Goal: Transaction & Acquisition: Purchase product/service

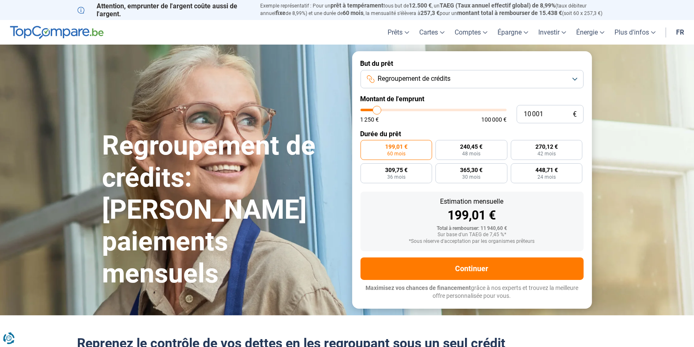
click at [569, 74] on button "Regroupement de crédits" at bounding box center [472, 79] width 223 height 18
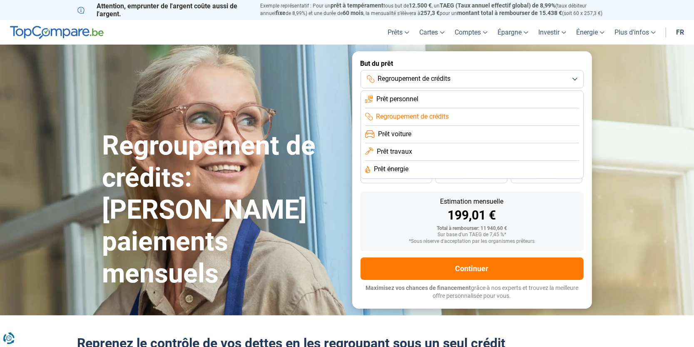
click at [411, 100] on span "Prêt personnel" at bounding box center [398, 99] width 42 height 9
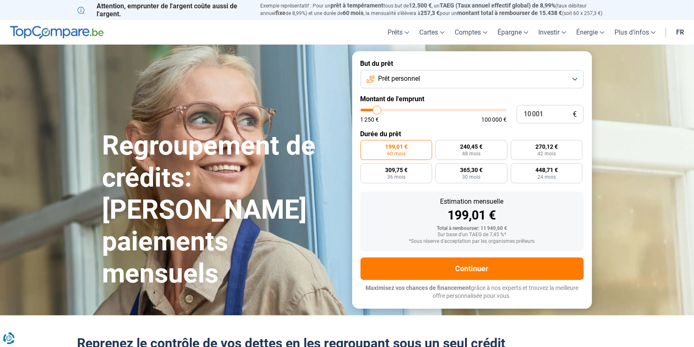
type input "10 250"
type input "10250"
type input "10 750"
type input "10750"
type input "11 250"
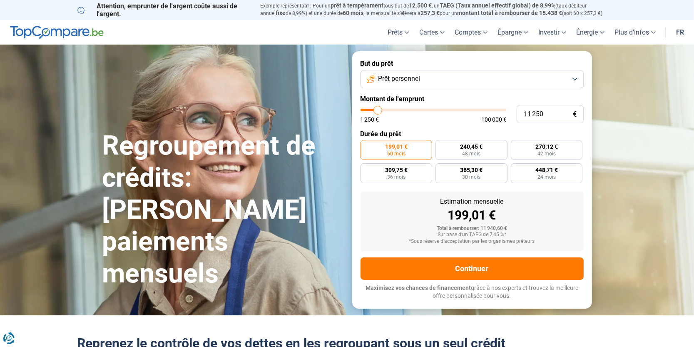
type input "11250"
type input "11 500"
type input "11500"
type input "11 750"
type input "11750"
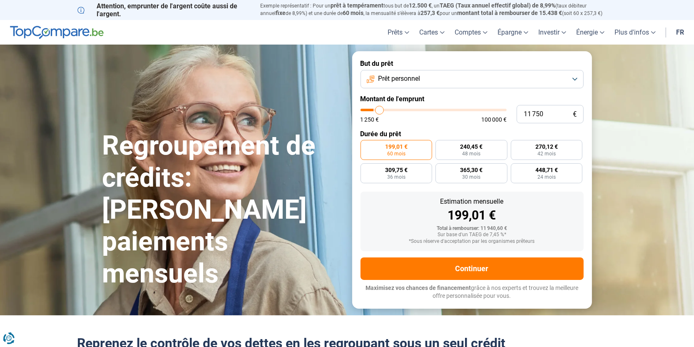
type input "12 000"
type input "12000"
type input "12 250"
type input "12250"
type input "12 500"
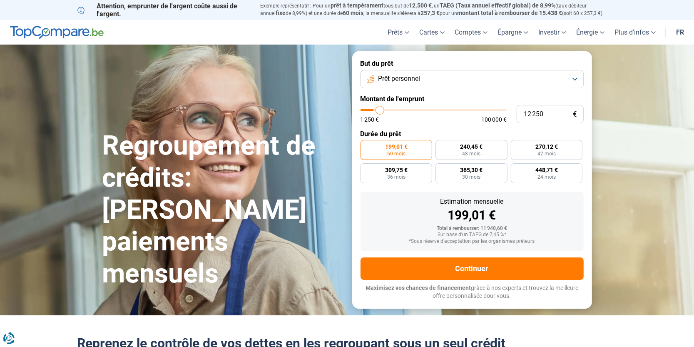
type input "12500"
type input "12 750"
type input "12750"
type input "13 250"
type input "13250"
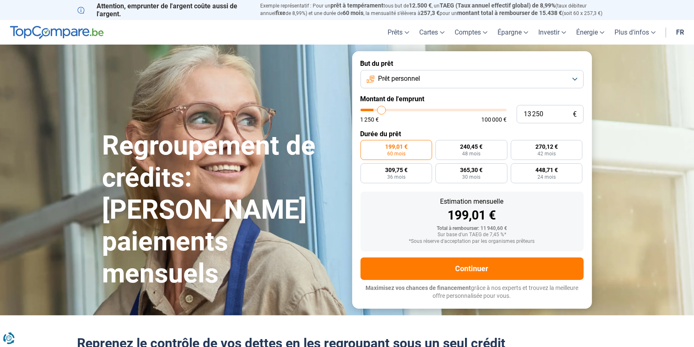
type input "13 750"
type input "13750"
type input "14 000"
type input "14000"
type input "14 500"
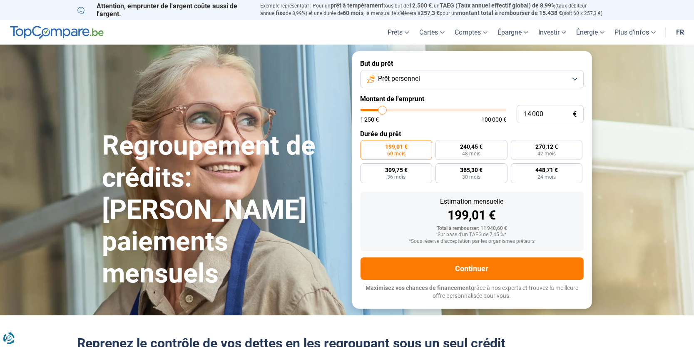
type input "14500"
type input "14 750"
type input "14750"
type input "15 000"
type input "15000"
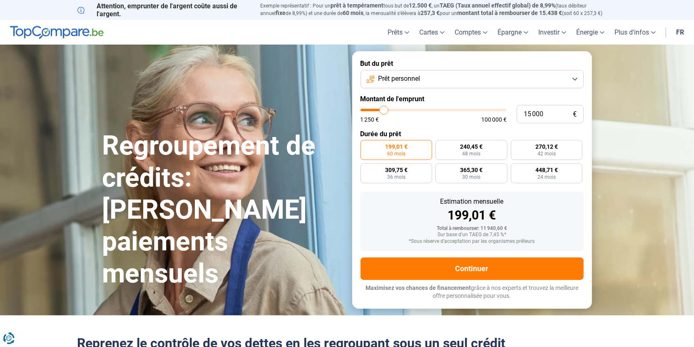
type input "16 000"
type input "16000"
type input "18 500"
type input "18500"
type input "19 500"
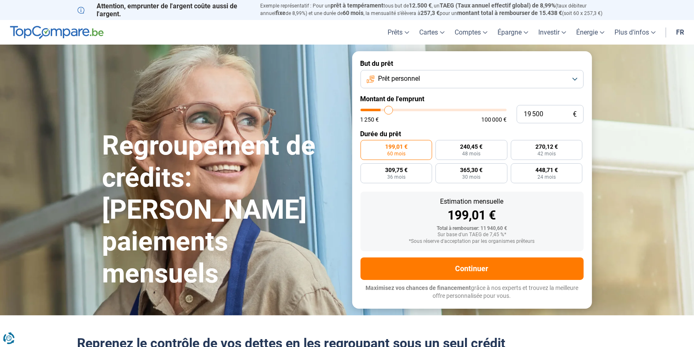
type input "19500"
type input "20 500"
type input "20500"
type input "21 000"
type input "21000"
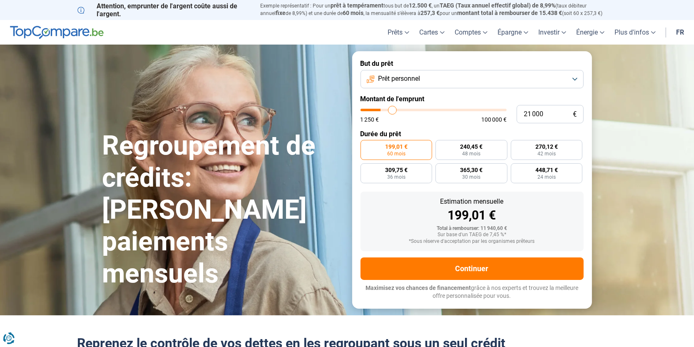
type input "21 250"
type input "21250"
type input "21 000"
type input "21000"
type input "20 500"
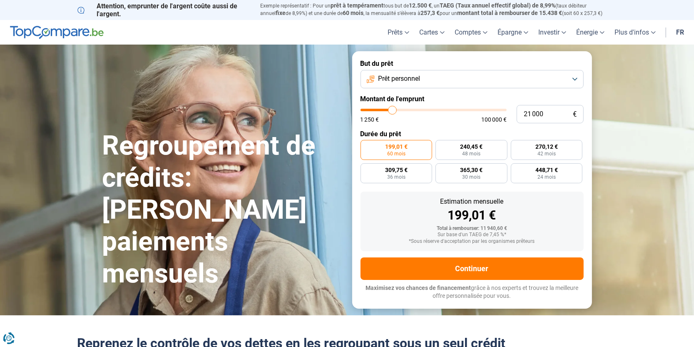
type input "20500"
type input "20 000"
type input "20000"
type input "19 500"
type input "19500"
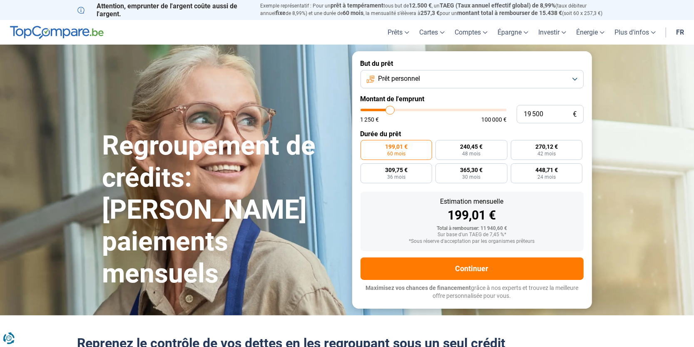
type input "19 000"
type input "19000"
type input "18 750"
type input "18750"
type input "18 500"
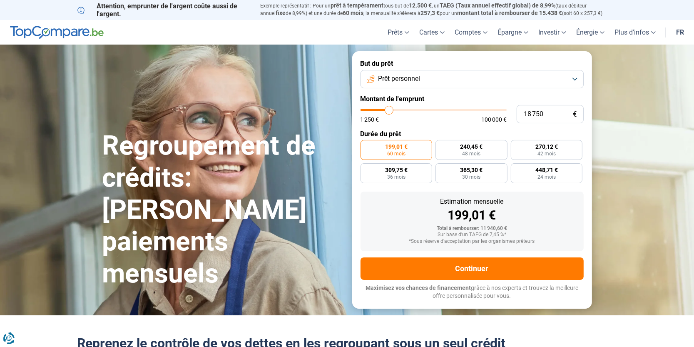
type input "18500"
type input "18 250"
type input "18250"
type input "17 750"
type input "17750"
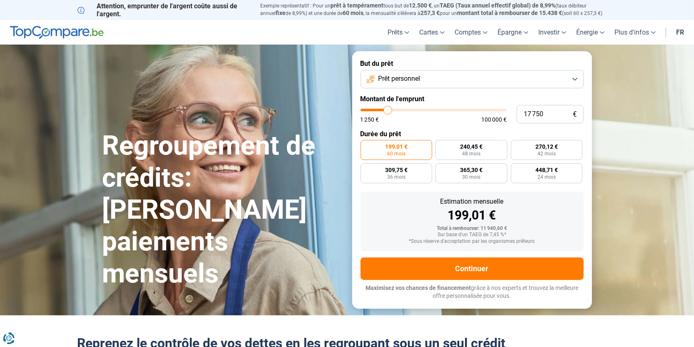
type input "17 500"
type input "17500"
type input "17 250"
type input "17250"
type input "17 000"
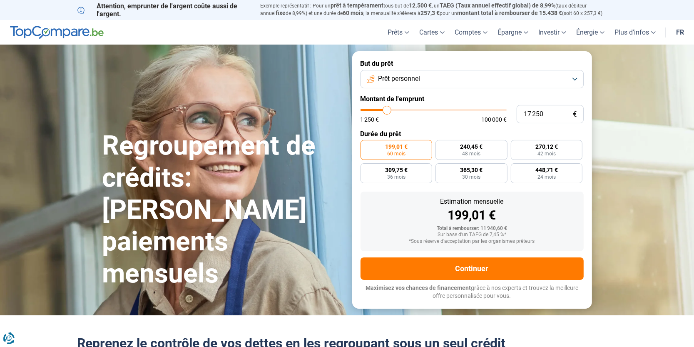
type input "17000"
type input "16 750"
type input "16750"
type input "16 500"
type input "16500"
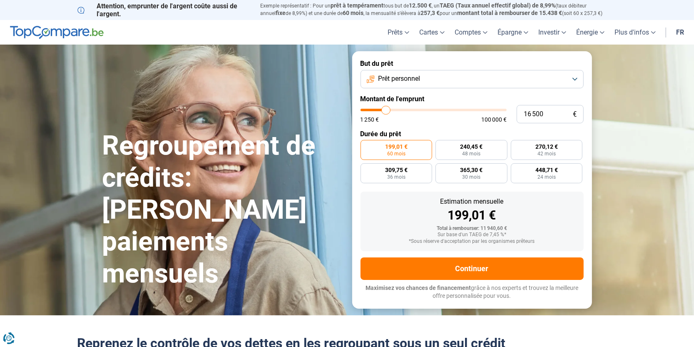
type input "16 250"
type input "16250"
type input "16 000"
type input "16000"
type input "14 500"
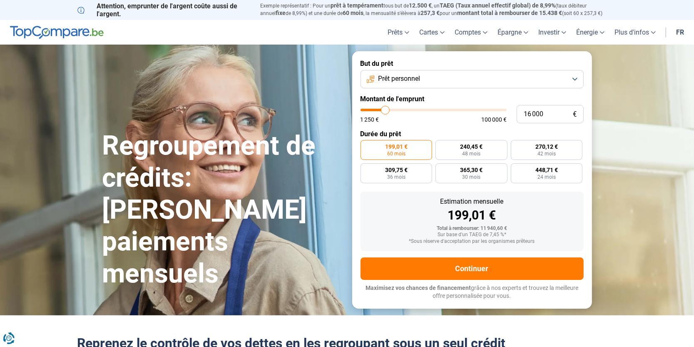
type input "14500"
type input "14 000"
type input "14000"
type input "14 250"
type input "14250"
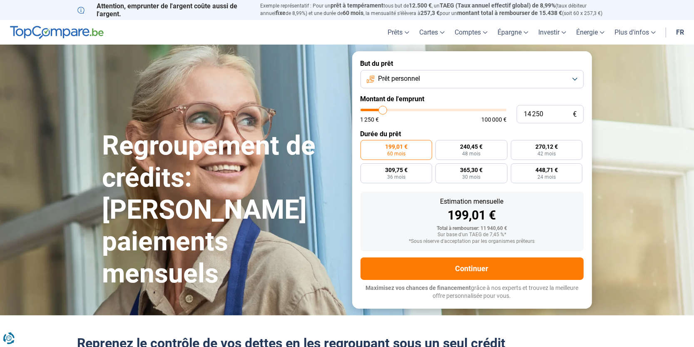
type input "14 500"
type input "14500"
type input "15 000"
type input "15000"
type input "15 500"
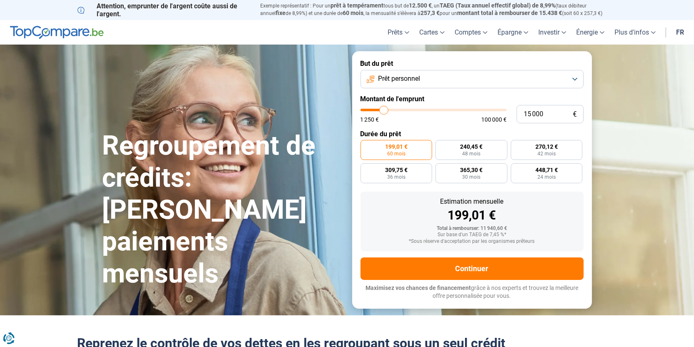
type input "15500"
type input "15 750"
type input "15750"
type input "15 500"
type input "15500"
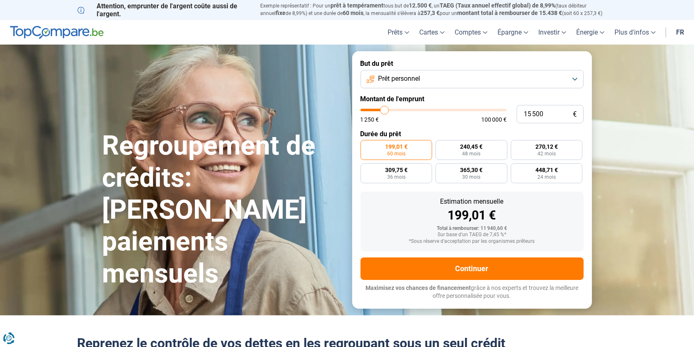
type input "15 250"
drag, startPoint x: 377, startPoint y: 111, endPoint x: 385, endPoint y: 113, distance: 7.9
type input "15250"
click at [385, 111] on input "range" at bounding box center [434, 110] width 146 height 2
radio input "false"
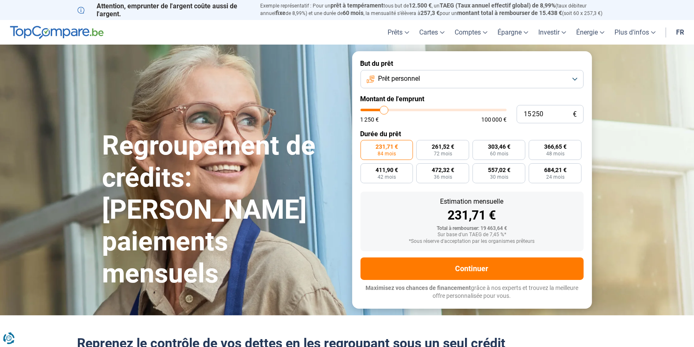
type input "13 500"
type input "13500"
type input "13 250"
type input "13250"
type input "13 000"
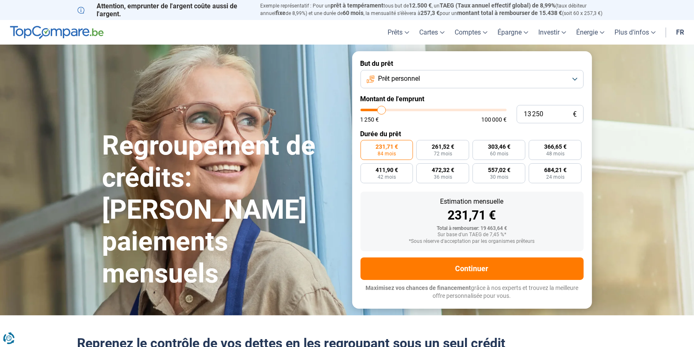
type input "13000"
type input "11 750"
type input "11750"
type input "11 250"
type input "11250"
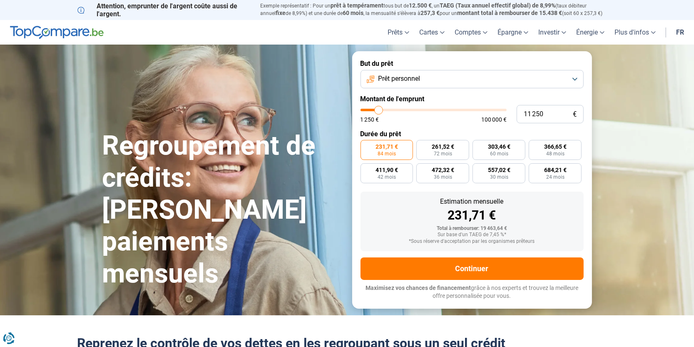
type input "11 000"
type input "11000"
type input "10 750"
type input "10750"
type input "10 500"
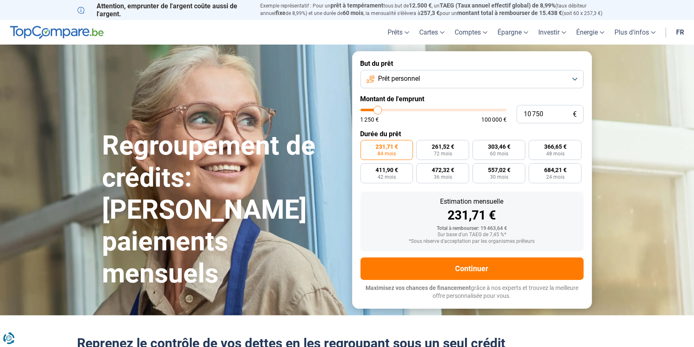
type input "10500"
type input "10 250"
drag, startPoint x: 382, startPoint y: 110, endPoint x: 377, endPoint y: 110, distance: 5.0
type input "10250"
click at [377, 110] on input "range" at bounding box center [434, 110] width 146 height 2
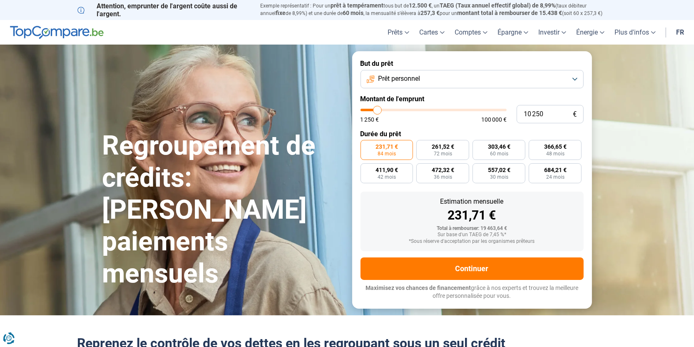
radio input "true"
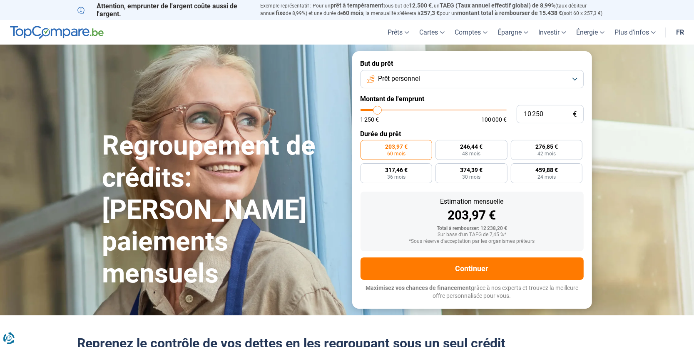
type input "10000"
type input "10 000"
type input "9750"
type input "9 750"
type input "10000"
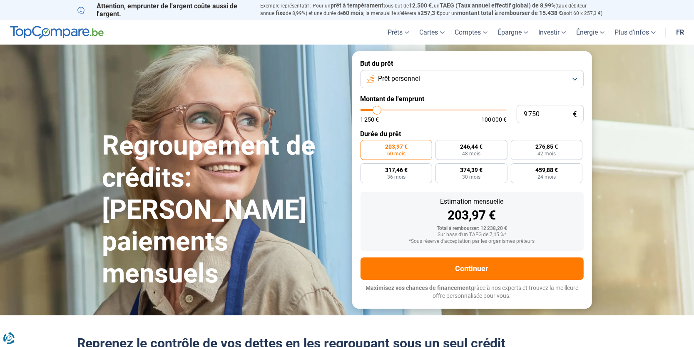
type input "10 000"
type input "9750"
type input "9 750"
type input "9500"
type input "9 500"
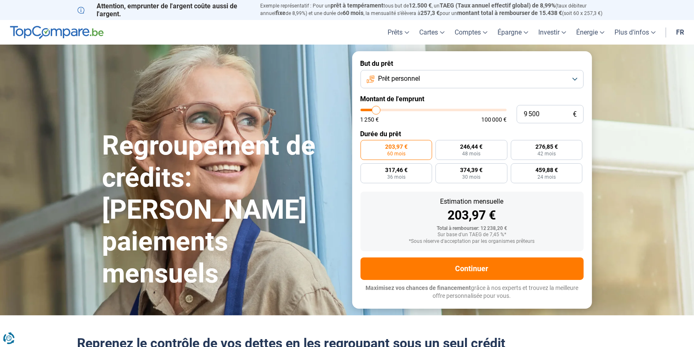
type input "9250"
type input "9 250"
type input "9000"
type input "9 000"
type input "8750"
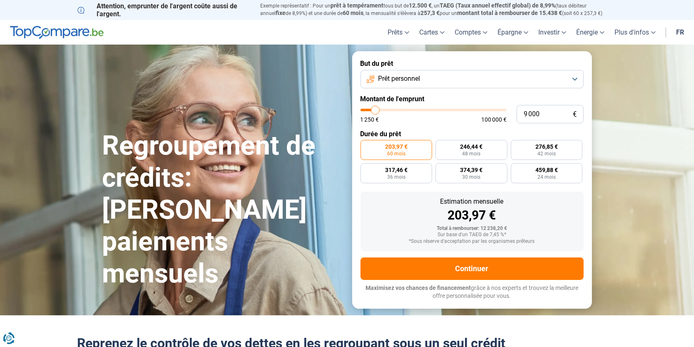
type input "8 750"
type input "8500"
type input "8 500"
type input "8250"
type input "8 250"
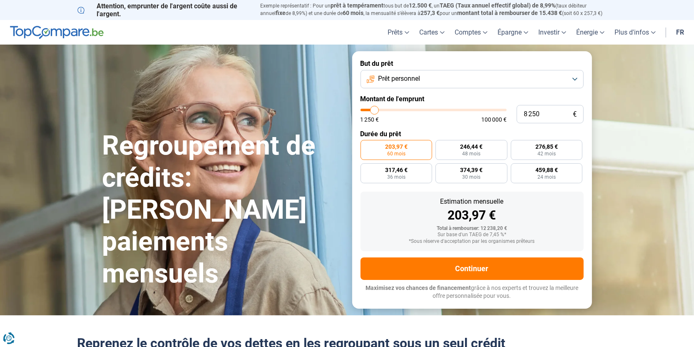
type input "8000"
type input "8 000"
type input "7750"
type input "7 750"
type input "7500"
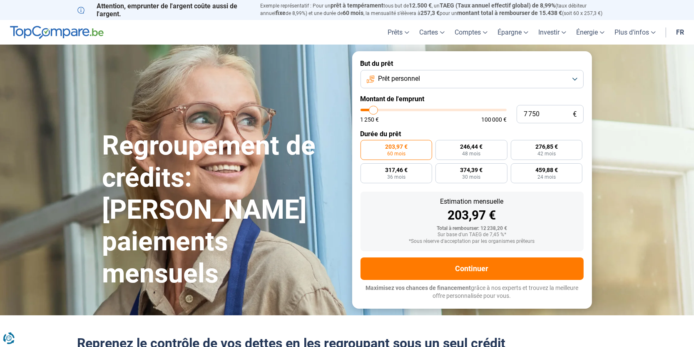
type input "7 500"
type input "7250"
type input "7 250"
type input "7000"
type input "7 000"
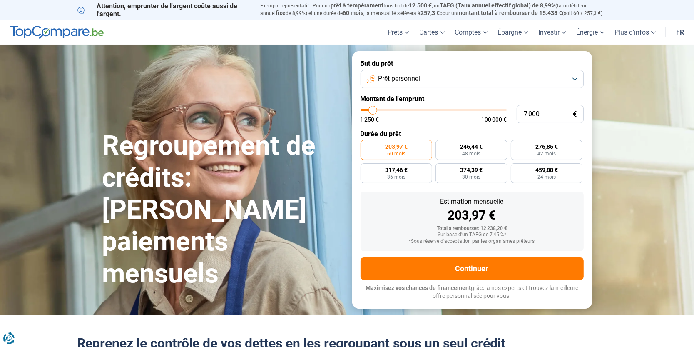
type input "6750"
type input "6 750"
type input "6500"
type input "6 500"
type input "6250"
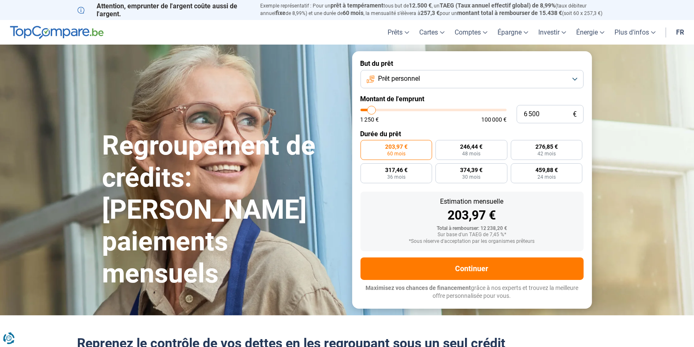
type input "6 250"
type input "6000"
type input "6 000"
type input "5750"
type input "5 750"
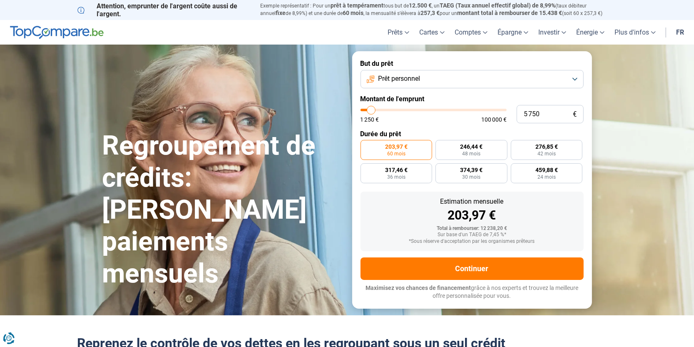
type input "5500"
type input "5 500"
type input "5250"
type input "5 250"
type input "5000"
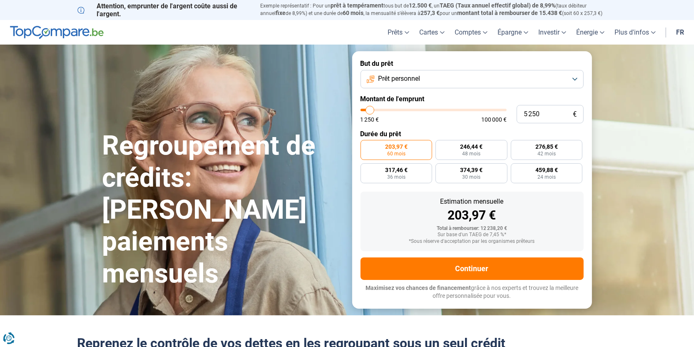
type input "5 000"
type input "4750"
type input "4 750"
type input "5000"
type input "5 000"
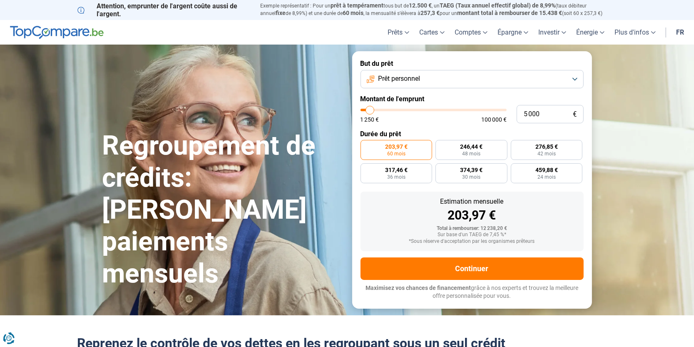
click at [370, 111] on input "range" at bounding box center [434, 110] width 146 height 2
radio input "true"
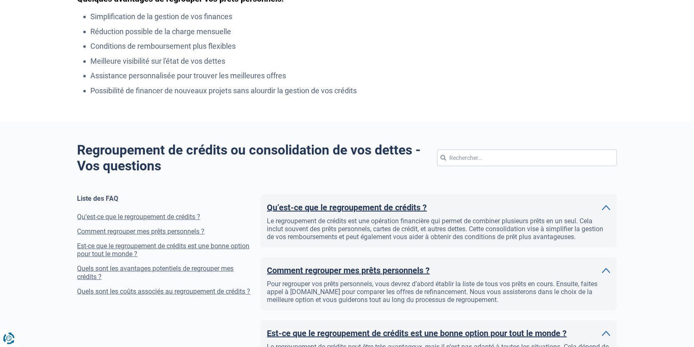
scroll to position [630, 0]
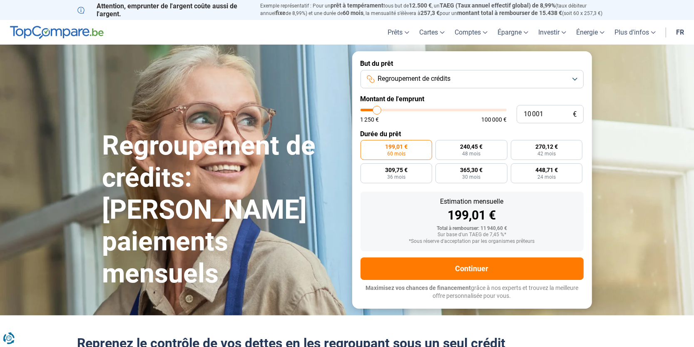
click at [572, 78] on button "Regroupement de crédits" at bounding box center [472, 79] width 223 height 18
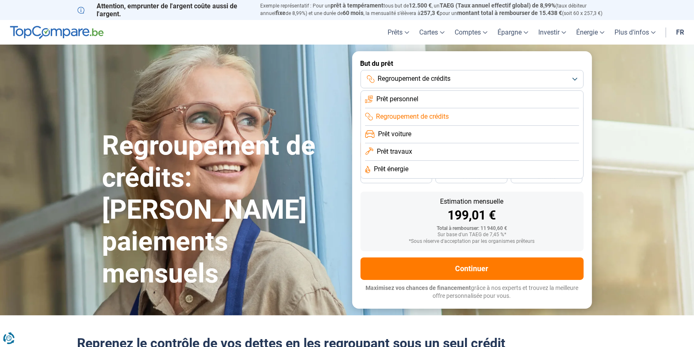
click at [455, 98] on li "Prêt personnel" at bounding box center [472, 99] width 214 height 17
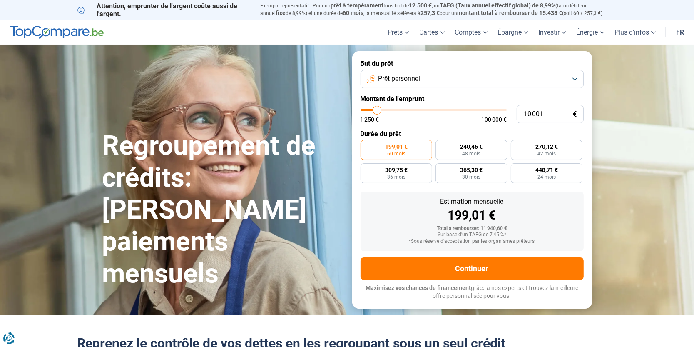
type input "11 000"
type input "11000"
type input "10 500"
type input "10500"
type input "9 750"
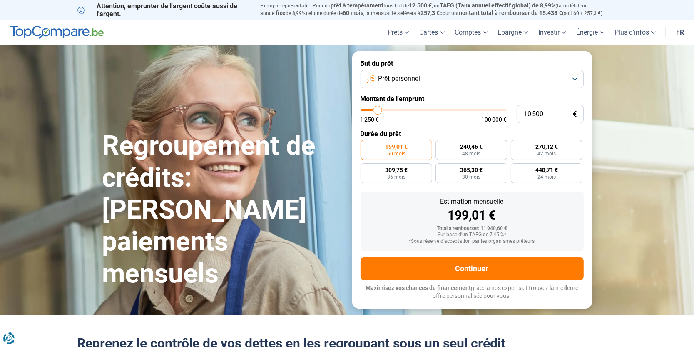
type input "9750"
type input "9 250"
type input "9250"
type input "9 000"
type input "9000"
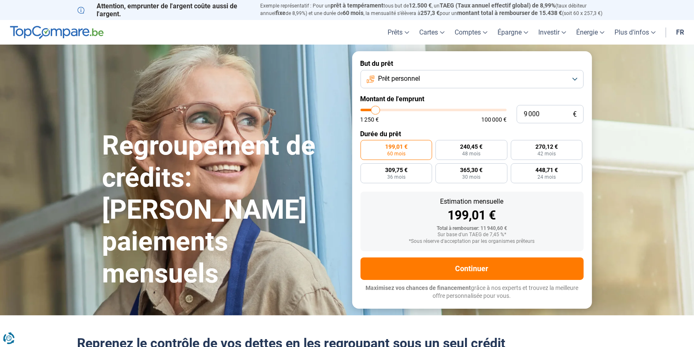
type input "8 500"
type input "8500"
type input "8 250"
type input "8250"
type input "7 750"
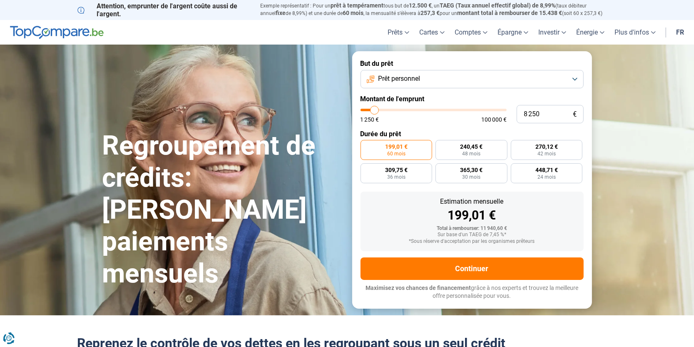
type input "7750"
type input "7 500"
type input "7500"
type input "7 250"
drag, startPoint x: 379, startPoint y: 112, endPoint x: 374, endPoint y: 111, distance: 5.2
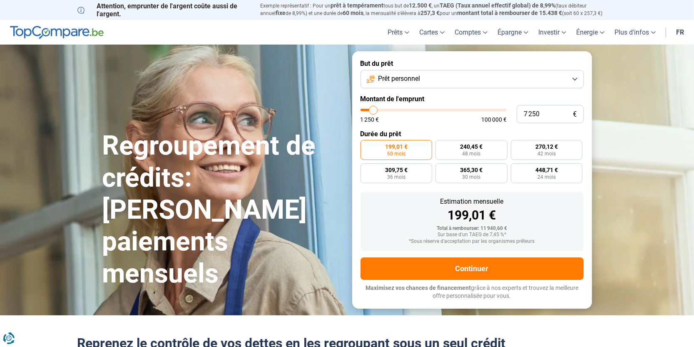
type input "7250"
click at [374, 111] on input "range" at bounding box center [434, 110] width 146 height 2
radio input "true"
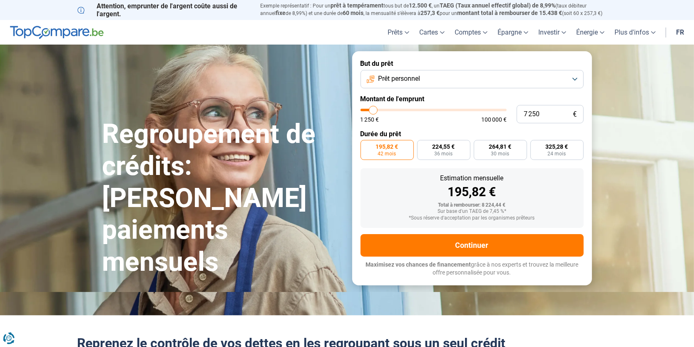
type input "7000"
type input "7 500"
type input "7500"
type input "7 000"
type input "7000"
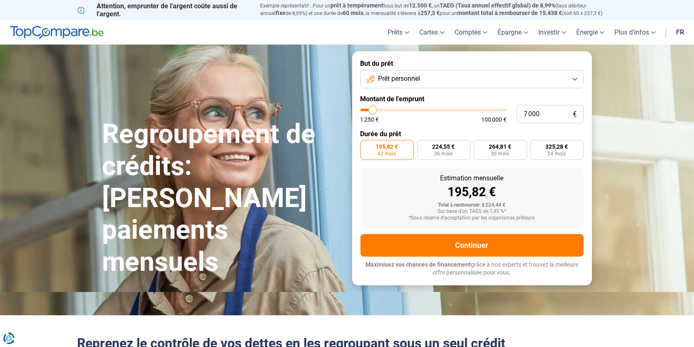
type input "6 750"
type input "6750"
type input "6 500"
type input "6500"
type input "6 250"
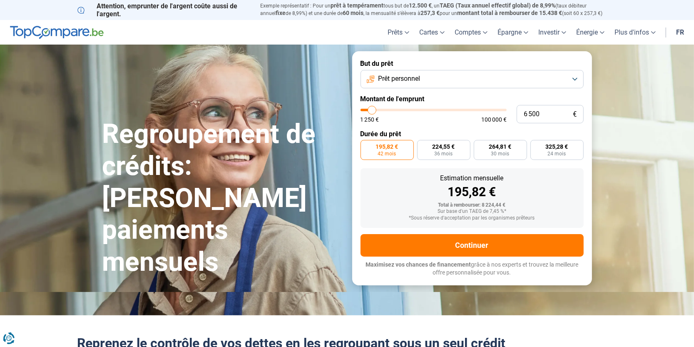
type input "6250"
type input "6 000"
type input "6000"
type input "5 750"
type input "5750"
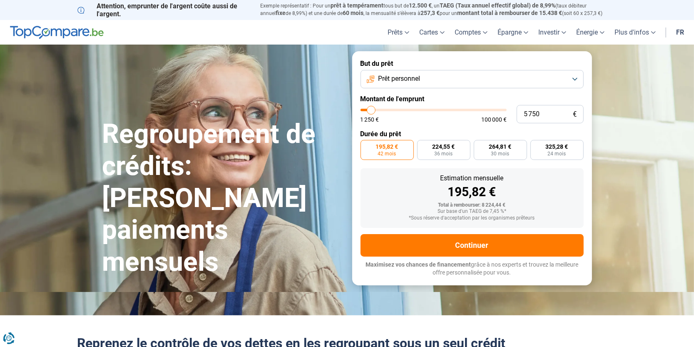
type input "5 500"
type input "5500"
click at [371, 110] on input "range" at bounding box center [434, 110] width 146 height 2
radio input "true"
click at [371, 110] on input "range" at bounding box center [434, 110] width 146 height 2
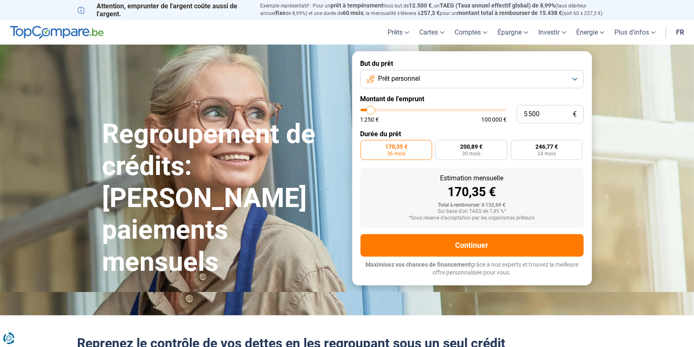
type input "5 250"
type input "5250"
type input "5 000"
type input "5000"
click at [370, 110] on input "range" at bounding box center [434, 110] width 146 height 2
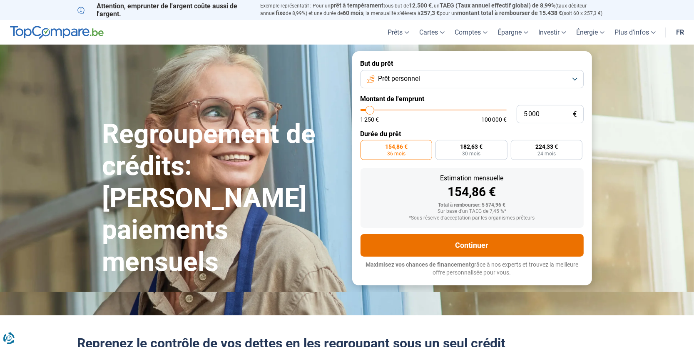
click at [482, 246] on button "Continuer" at bounding box center [472, 245] width 223 height 22
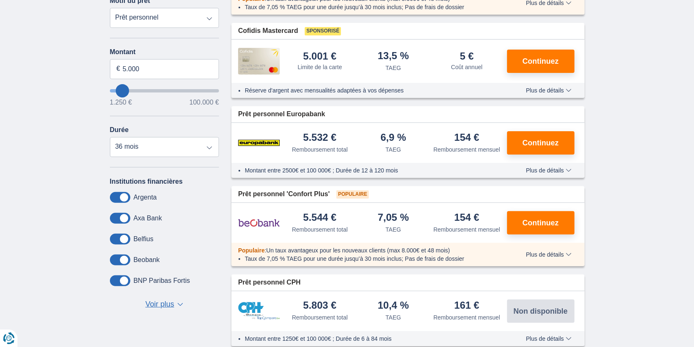
scroll to position [270, 0]
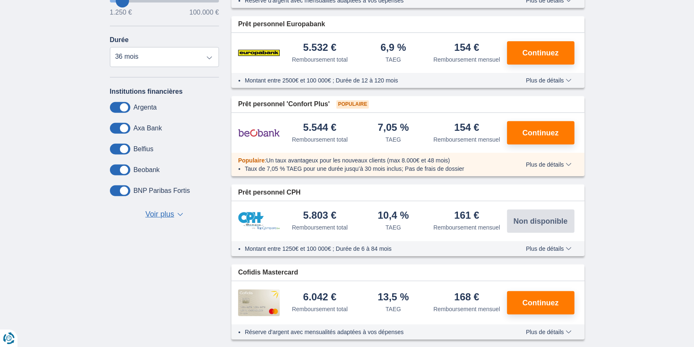
click at [167, 218] on span "Voir plus" at bounding box center [159, 214] width 29 height 11
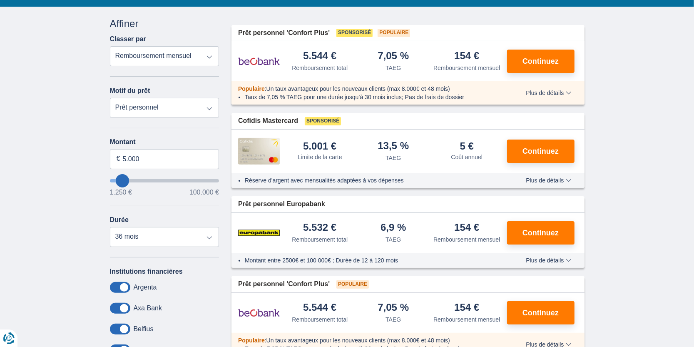
scroll to position [0, 0]
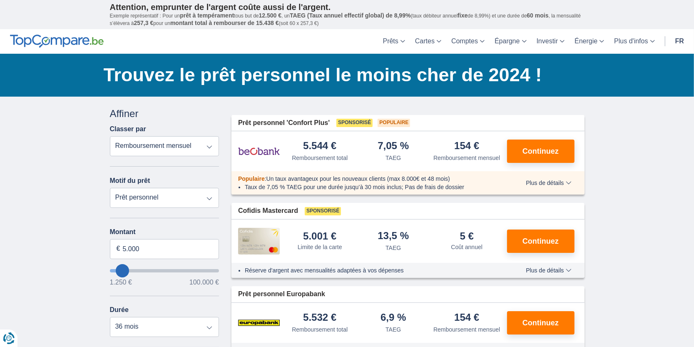
click at [570, 182] on span "Plus de détails" at bounding box center [548, 183] width 45 height 6
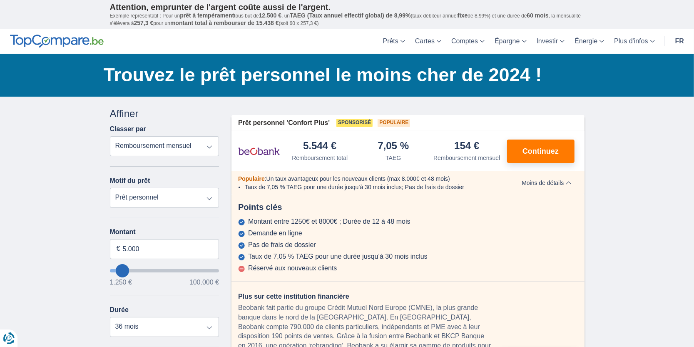
scroll to position [90, 0]
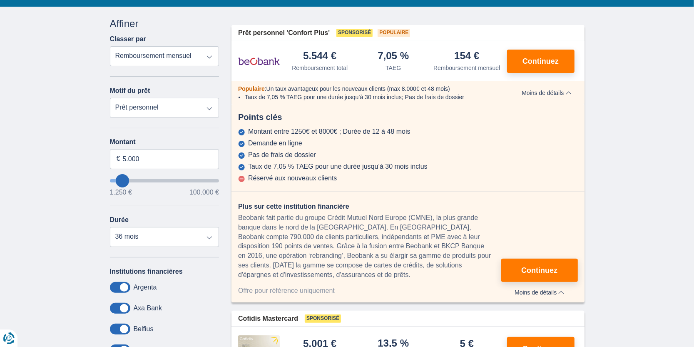
click at [566, 94] on span "Moins de détails" at bounding box center [547, 93] width 50 height 6
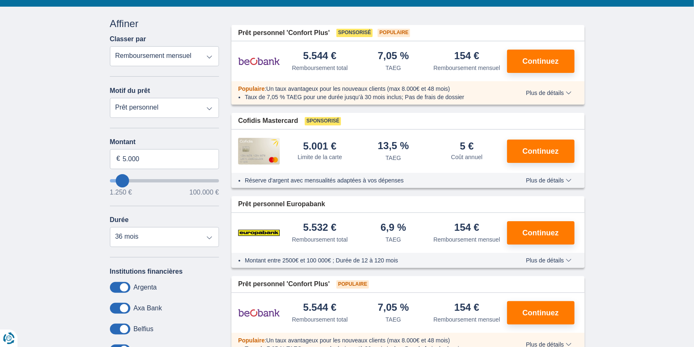
click at [552, 259] on span "Plus de détails" at bounding box center [548, 260] width 45 height 6
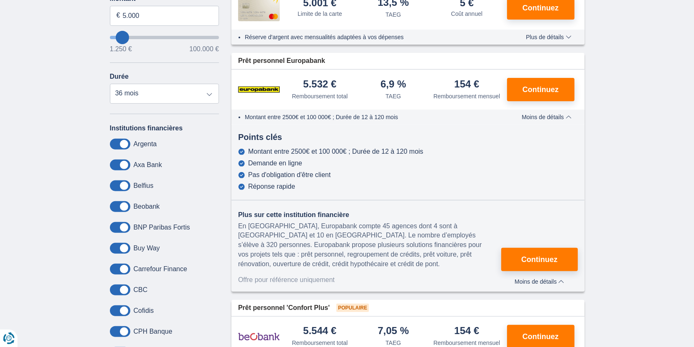
scroll to position [270, 0]
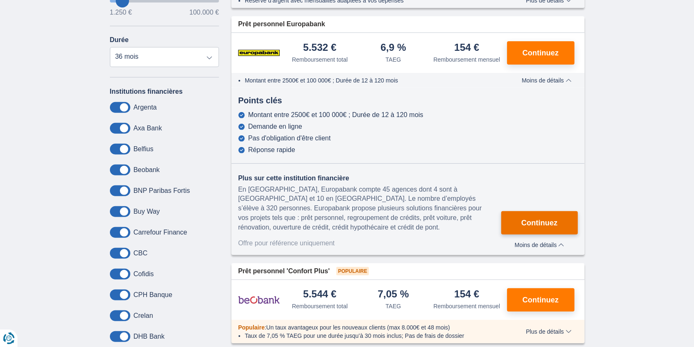
click at [542, 222] on span "Continuez" at bounding box center [540, 222] width 36 height 7
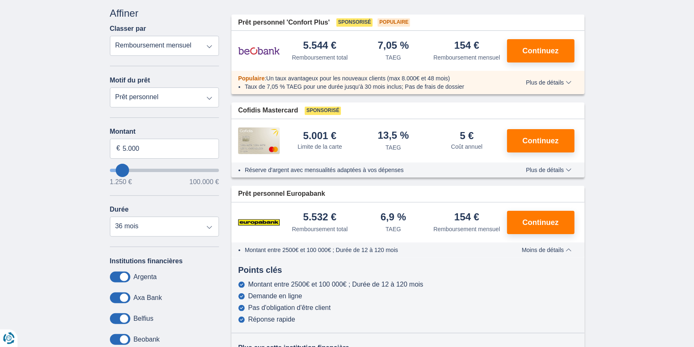
scroll to position [90, 0]
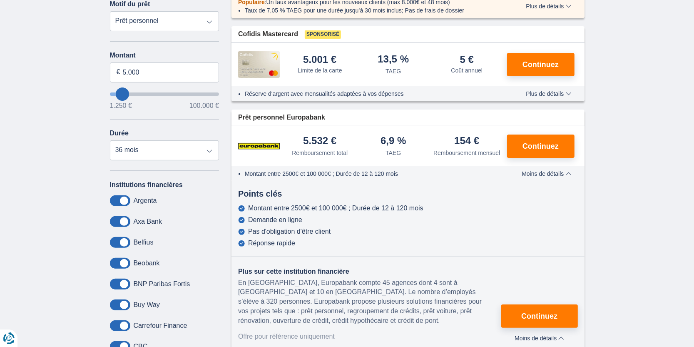
scroll to position [0, 0]
